Goal: Task Accomplishment & Management: Manage account settings

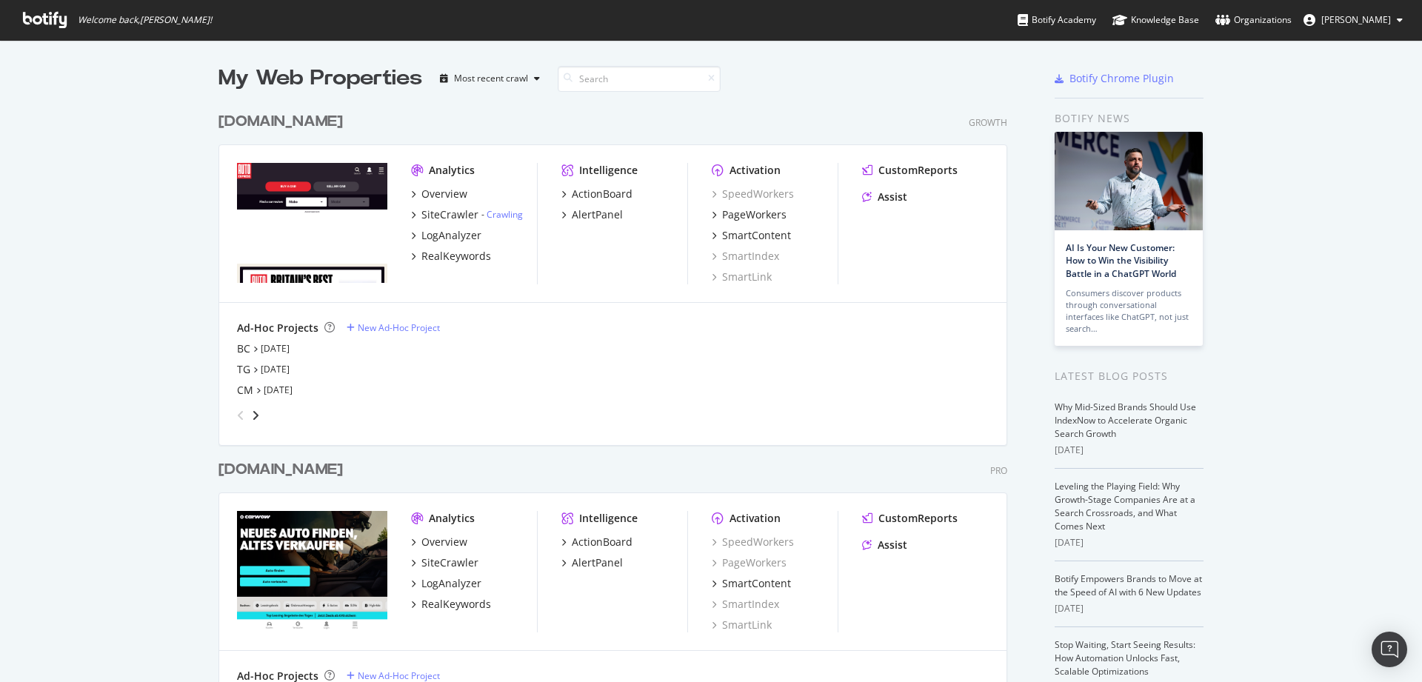
scroll to position [671, 1400]
click at [290, 119] on div "[DOMAIN_NAME]" at bounding box center [280, 121] width 124 height 21
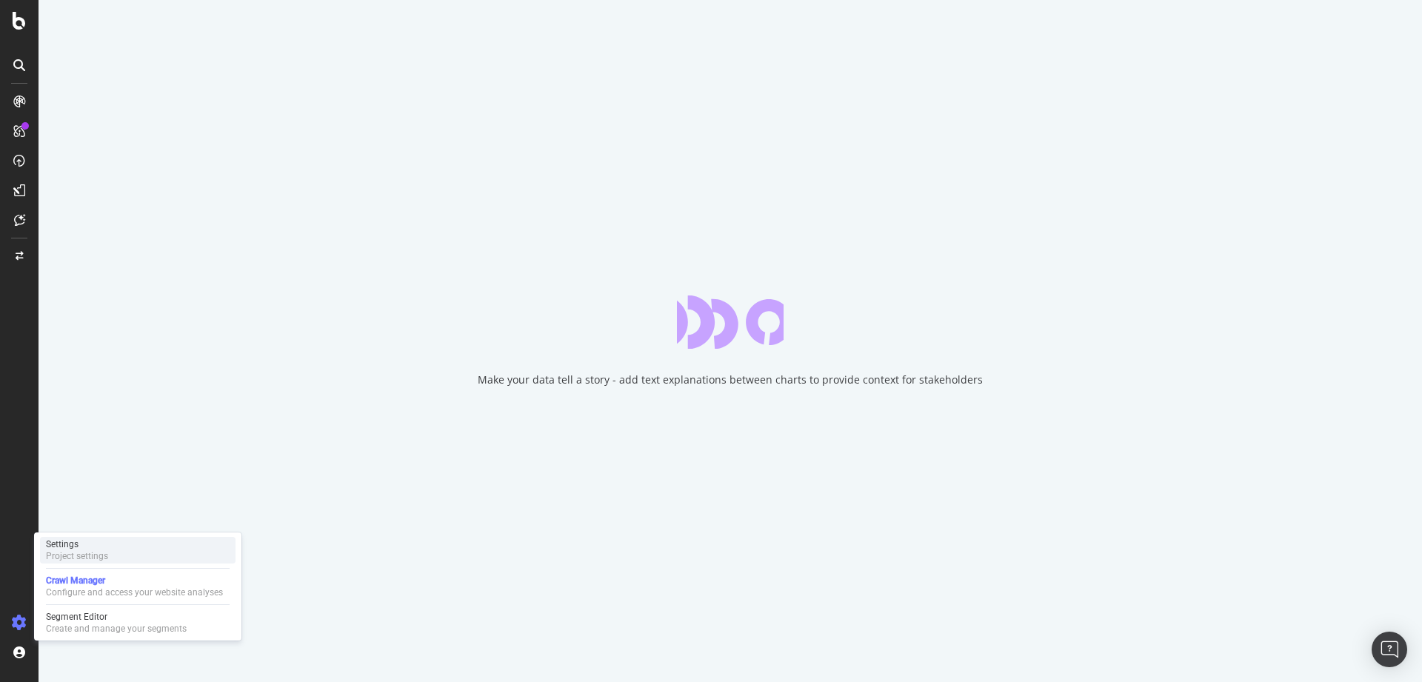
click at [85, 558] on div "Project settings" at bounding box center [77, 556] width 62 height 12
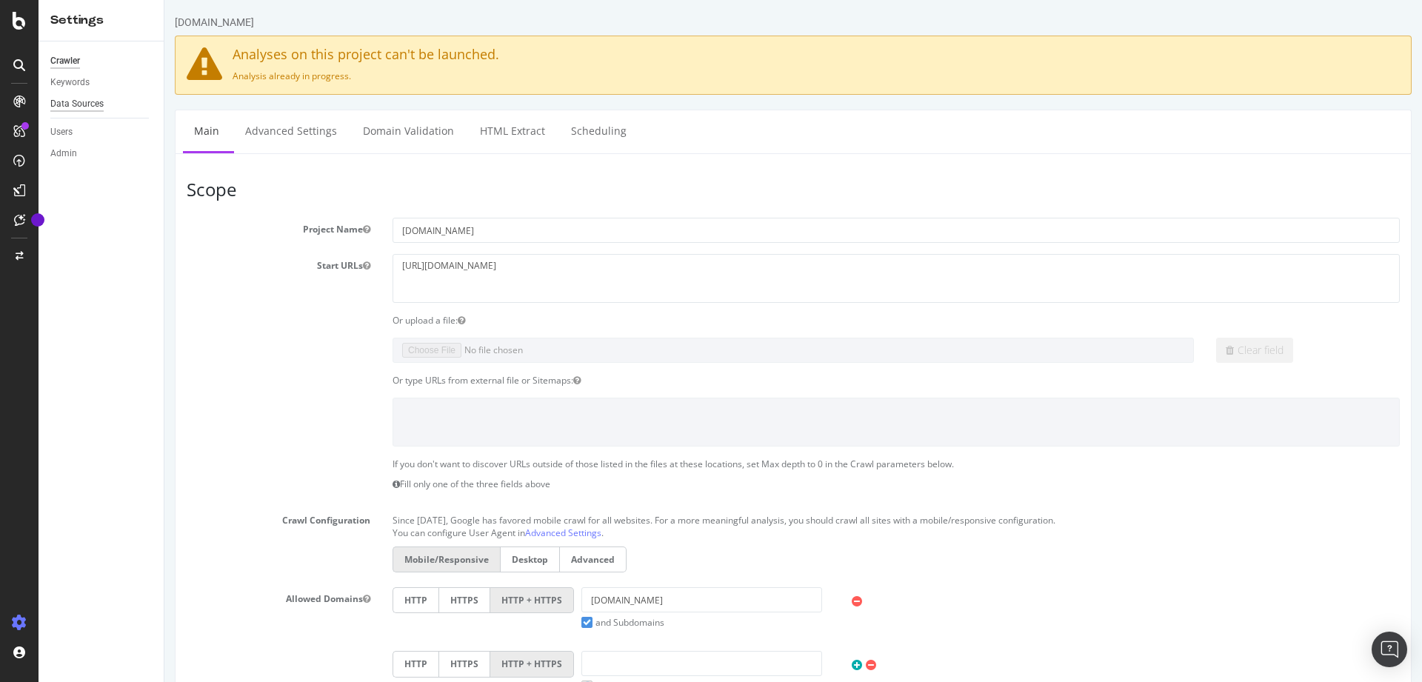
click at [72, 99] on div "Data Sources" at bounding box center [76, 104] width 53 height 16
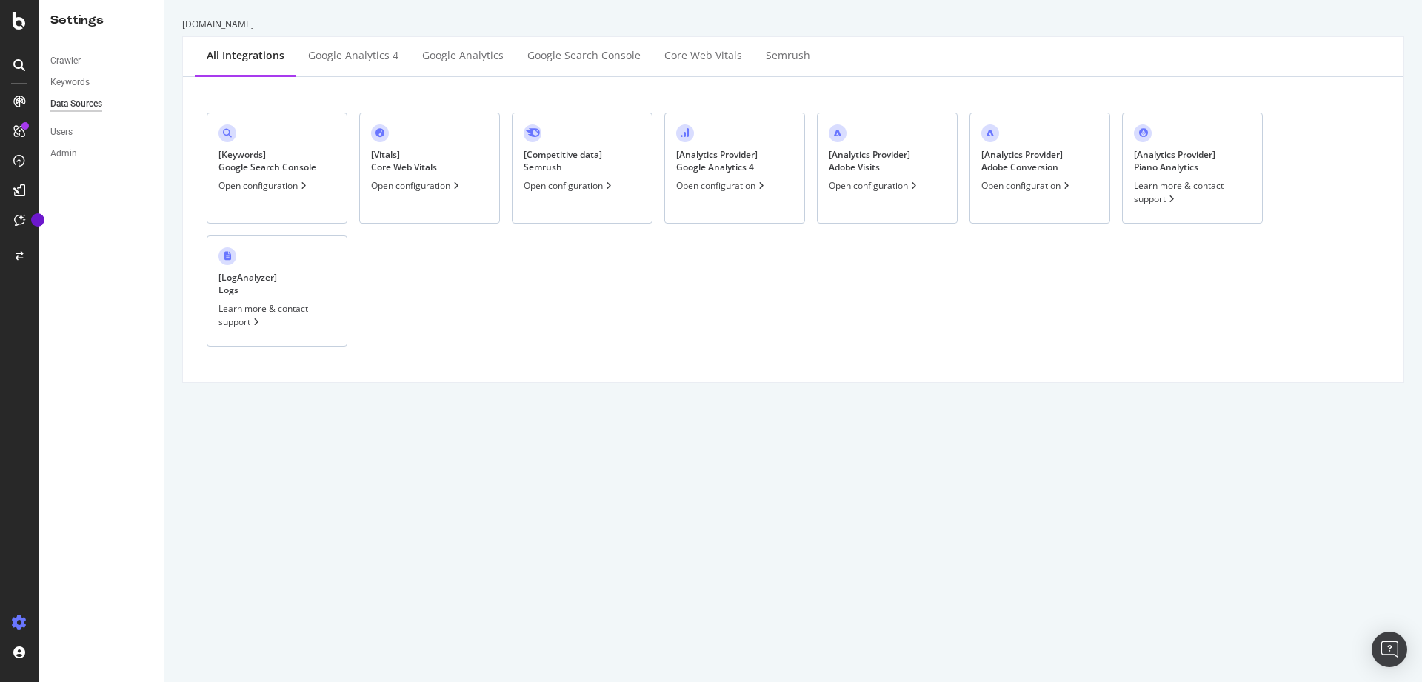
click at [715, 189] on div "Open configuration" at bounding box center [721, 185] width 91 height 13
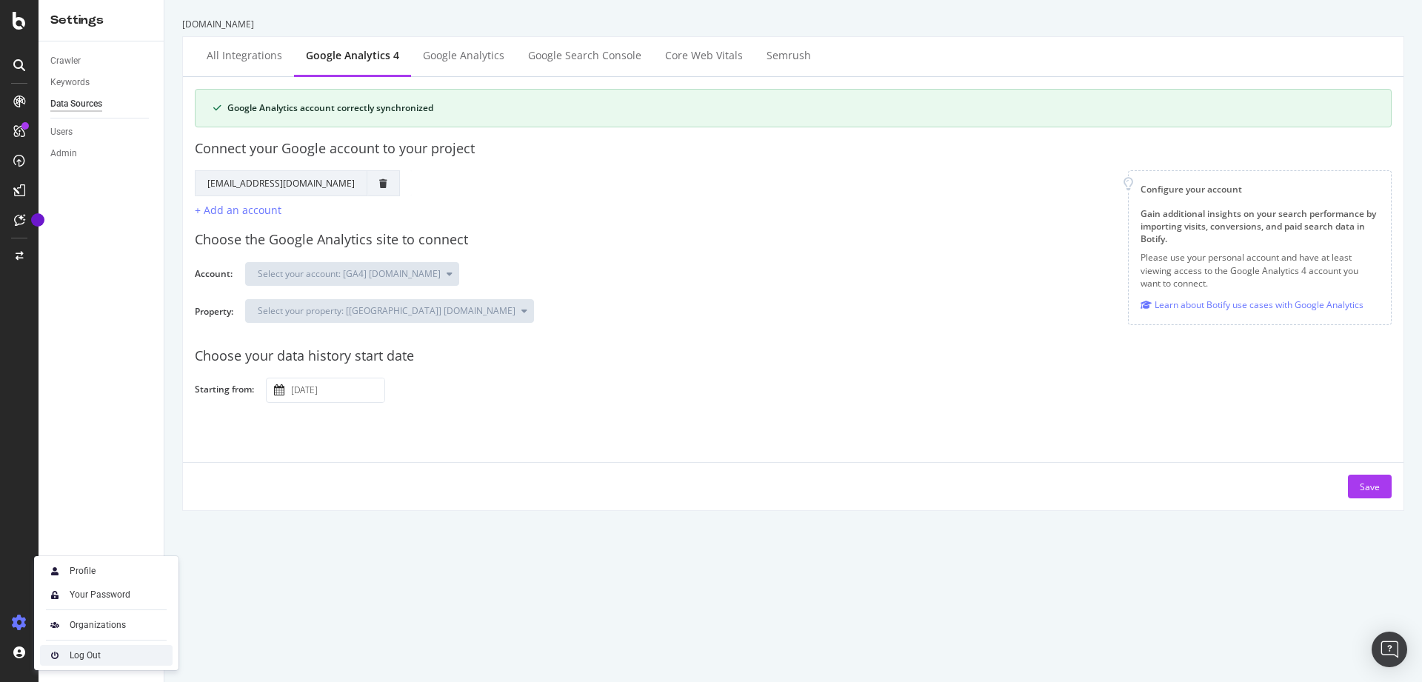
click at [73, 652] on div "Log Out" at bounding box center [85, 656] width 31 height 12
